Goal: Task Accomplishment & Management: Use online tool/utility

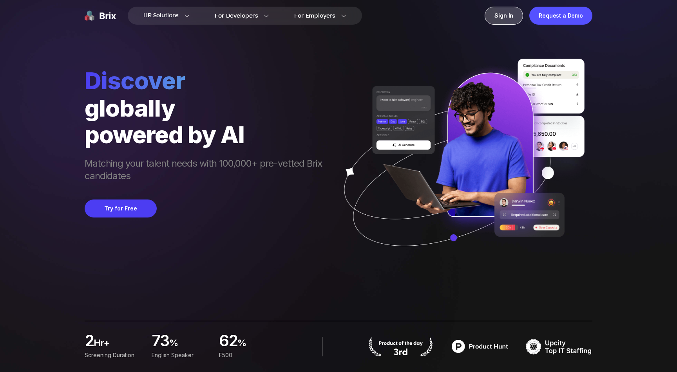
click at [507, 14] on div "Sign In" at bounding box center [503, 16] width 38 height 18
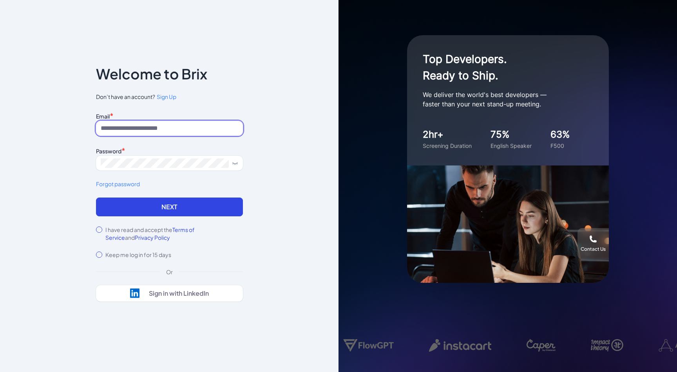
click at [215, 130] on input at bounding box center [169, 128] width 147 height 15
type input "**********"
click at [96, 198] on button "Next" at bounding box center [169, 207] width 147 height 19
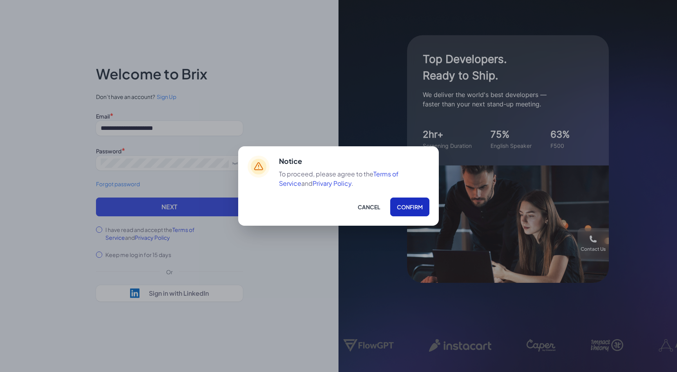
click at [417, 209] on button "Confirm" at bounding box center [409, 207] width 39 height 19
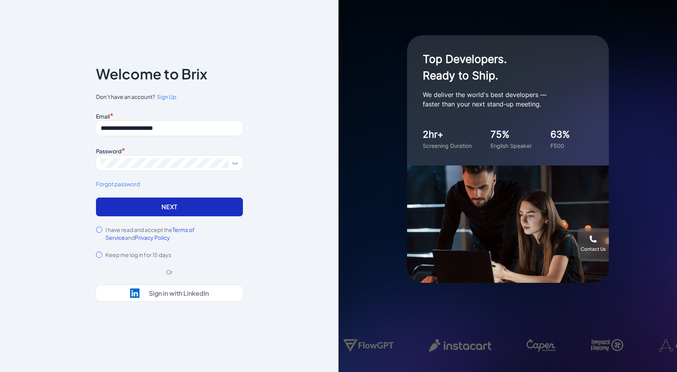
click at [141, 209] on button "Next" at bounding box center [169, 207] width 147 height 19
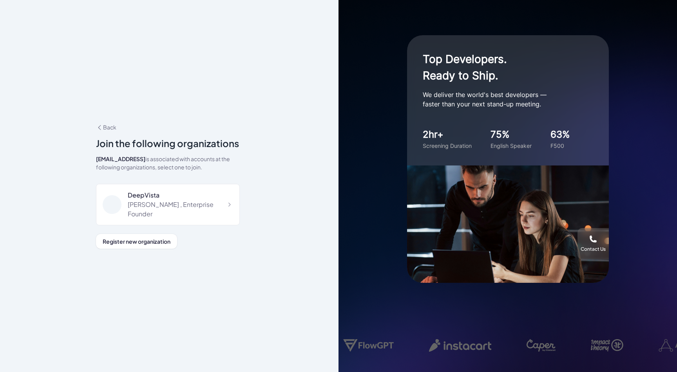
click at [141, 209] on div "Jing Conan Wang , Enterprise Founder" at bounding box center [180, 209] width 105 height 19
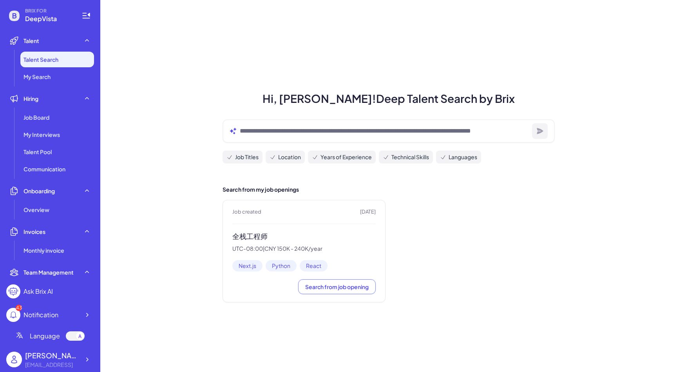
click at [258, 244] on div "全栈工程师 UTC-08:00 | CNY 150K - 240K/year" at bounding box center [303, 242] width 143 height 20
click at [330, 287] on span "Search from job opening" at bounding box center [336, 287] width 63 height 7
click at [52, 118] on div "Job Board" at bounding box center [57, 118] width 74 height 16
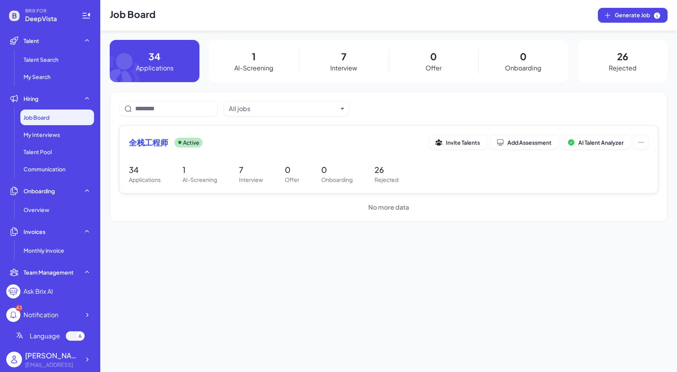
click at [145, 149] on div "全栈工程师 Active Invite Talents Add Assessment AI Talent Analyzer" at bounding box center [388, 142] width 519 height 15
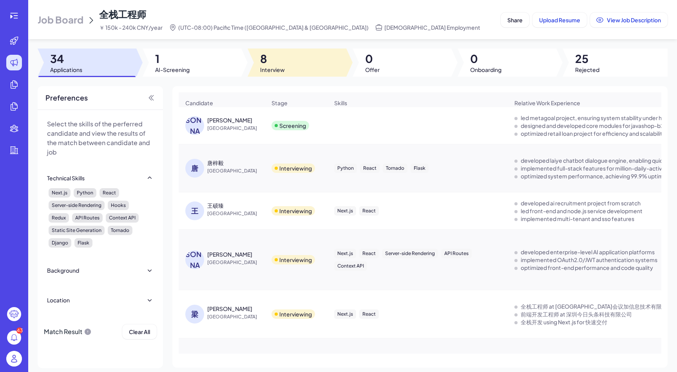
click at [277, 70] on span "Interview" at bounding box center [272, 70] width 25 height 8
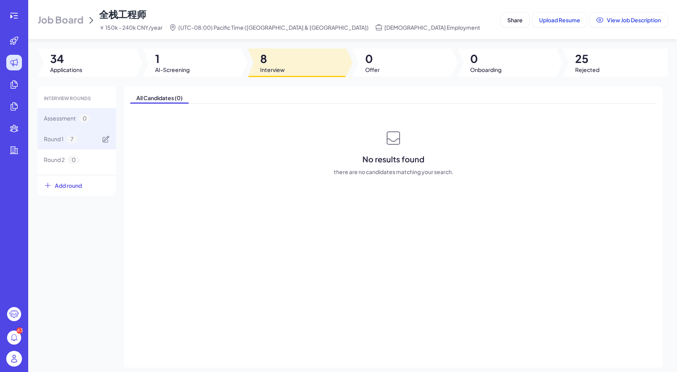
click at [71, 136] on span "7" at bounding box center [72, 139] width 11 height 8
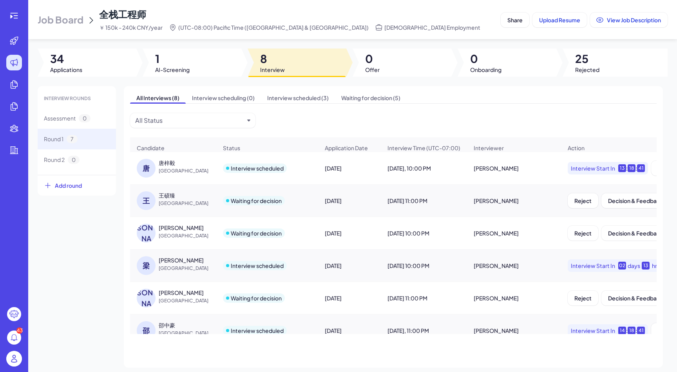
click at [179, 163] on div "唐梓毅" at bounding box center [188, 163] width 59 height 8
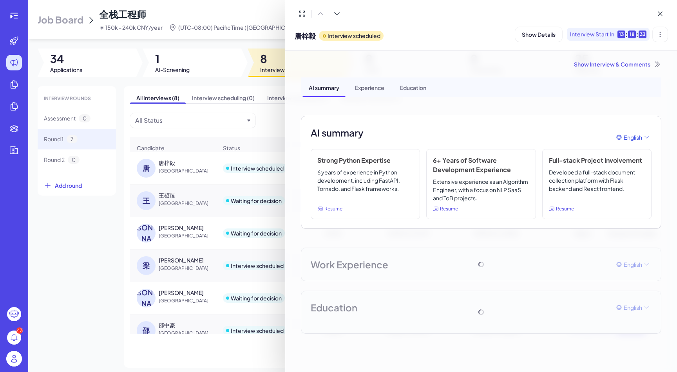
click at [588, 64] on div "Show Interview & Comments" at bounding box center [481, 64] width 360 height 8
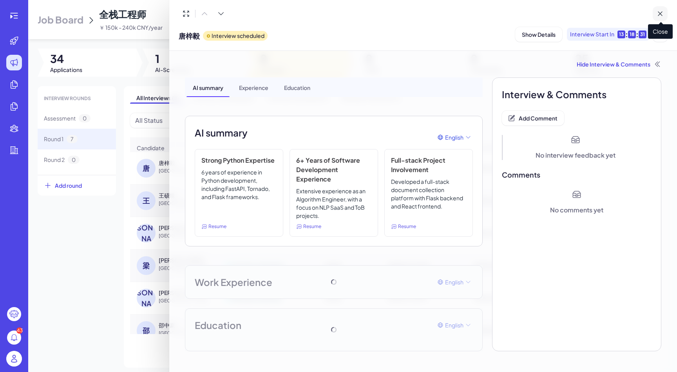
click at [661, 12] on icon at bounding box center [660, 14] width 8 height 8
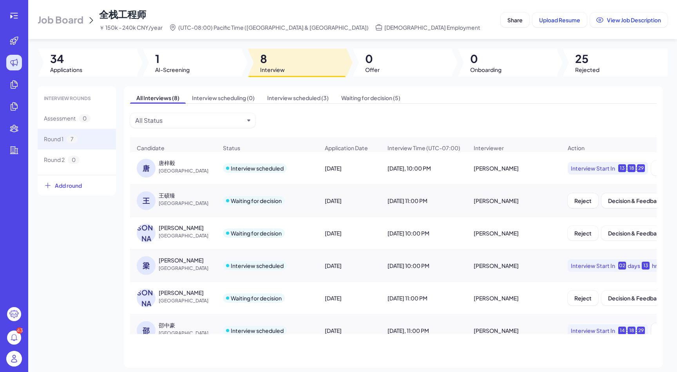
click at [500, 171] on div "Jing Conan Wang" at bounding box center [513, 168] width 93 height 22
click at [174, 164] on div "唐梓毅" at bounding box center [167, 163] width 16 height 8
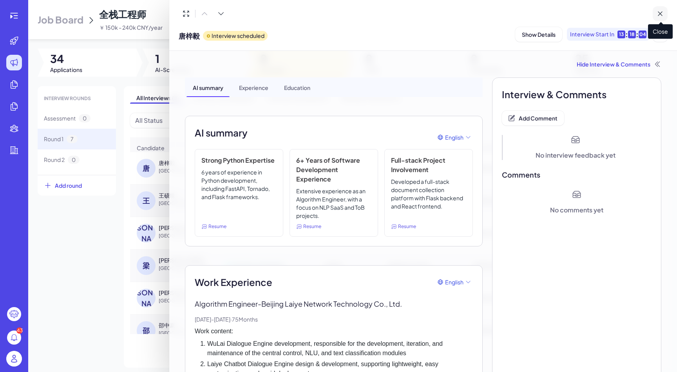
click at [666, 14] on button at bounding box center [659, 13] width 15 height 15
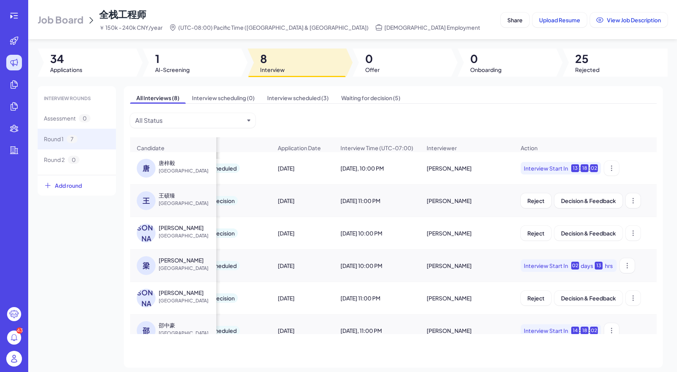
scroll to position [0, 49]
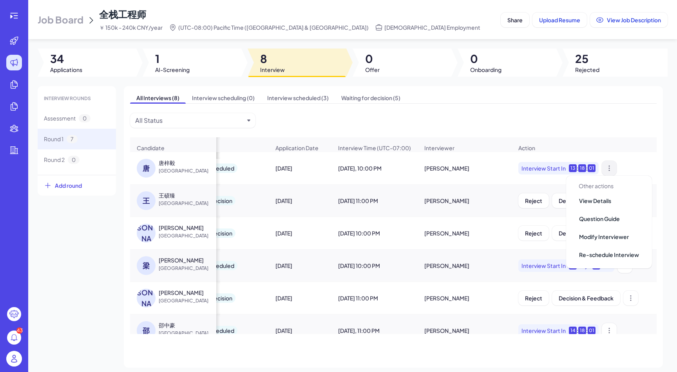
click at [605, 169] on icon at bounding box center [609, 168] width 8 height 8
click at [608, 202] on span "View Details" at bounding box center [595, 200] width 32 height 7
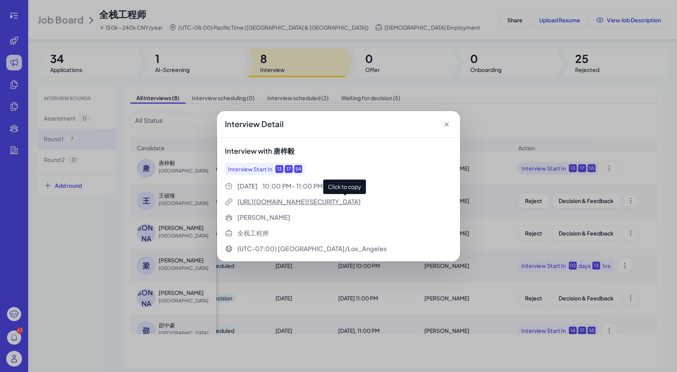
click at [266, 204] on div "https://us06web.zoom.us/s/89487266806?zak=eyJ0eXAiOiJKV1QiLCJzdiI6IjAwMDAwMiIsI…" at bounding box center [344, 201] width 215 height 9
